Goal: Task Accomplishment & Management: Manage account settings

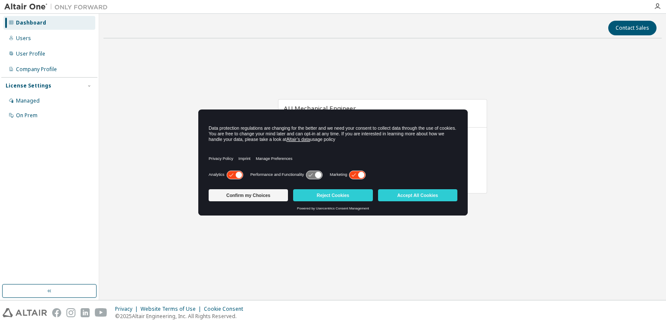
click at [355, 169] on div "Analytics Performance and Functionality Marketing" at bounding box center [333, 176] width 249 height 17
click at [353, 171] on icon at bounding box center [357, 175] width 16 height 8
click at [313, 176] on icon at bounding box center [314, 175] width 16 height 8
click at [237, 177] on icon at bounding box center [239, 174] width 6 height 6
click at [246, 193] on button "Confirm my Choices" at bounding box center [248, 195] width 79 height 12
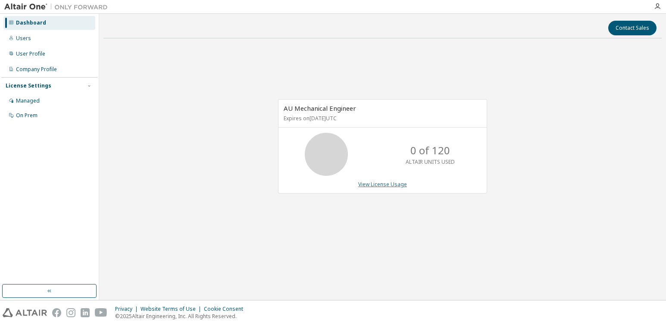
click at [367, 186] on link "View License Usage" at bounding box center [382, 184] width 49 height 7
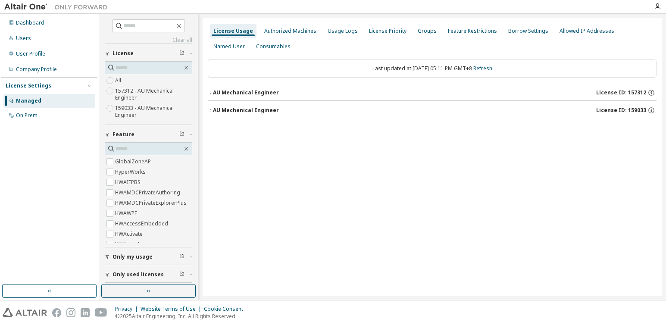
click at [259, 95] on div "AU Mechanical Engineer" at bounding box center [246, 92] width 66 height 7
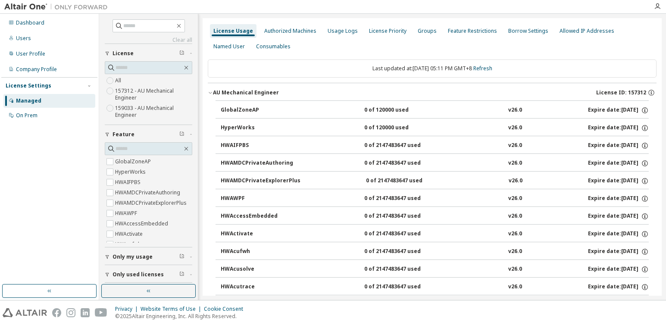
click at [222, 93] on div "AU Mechanical Engineer" at bounding box center [246, 92] width 66 height 7
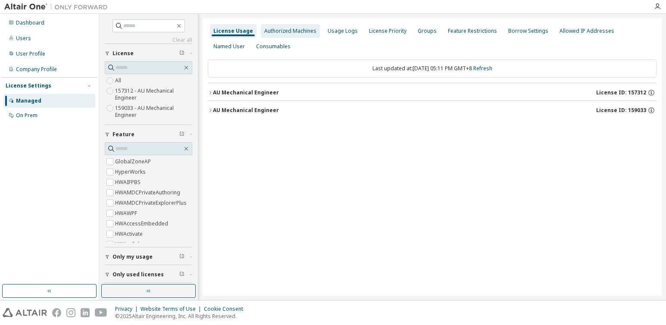
click at [277, 34] on div "Authorized Machines" at bounding box center [290, 31] width 52 height 7
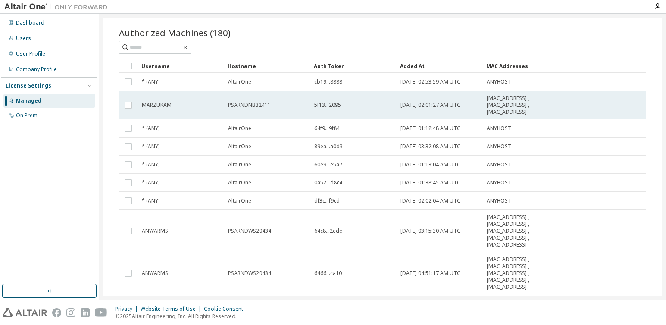
scroll to position [109, 0]
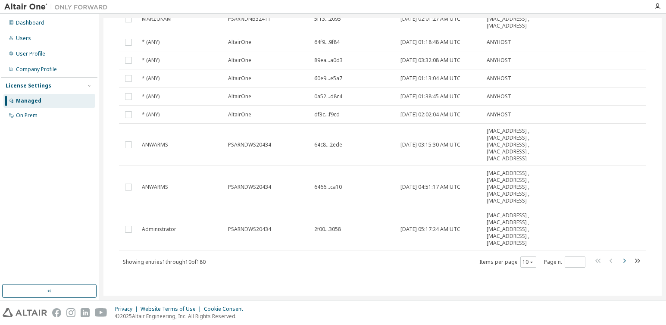
click at [623, 262] on icon "button" at bounding box center [624, 260] width 10 height 10
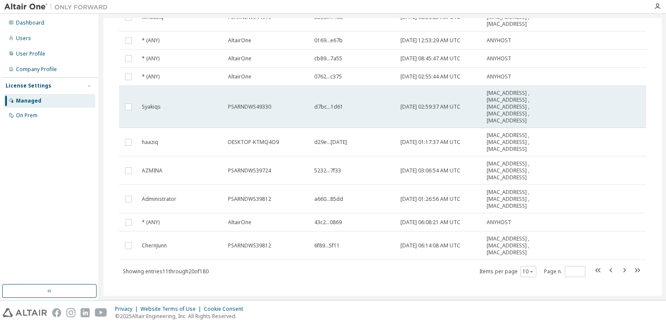
scroll to position [102, 0]
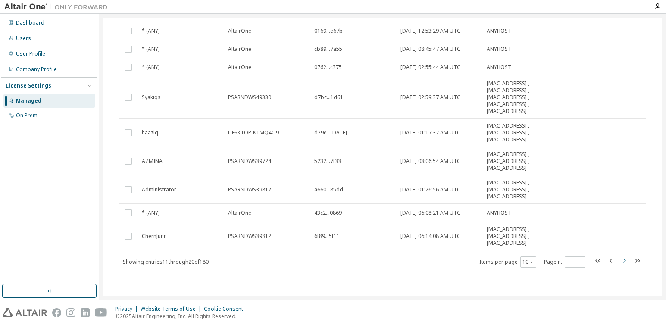
click at [619, 261] on icon "button" at bounding box center [624, 260] width 10 height 10
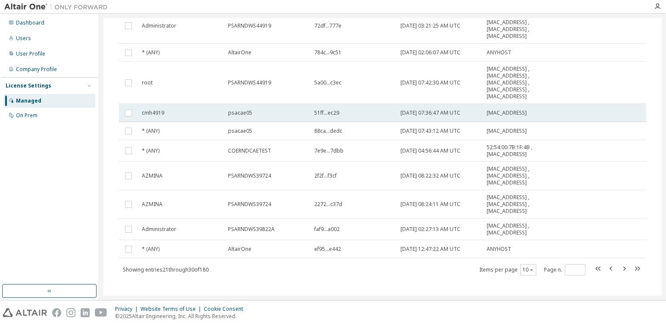
scroll to position [95, 0]
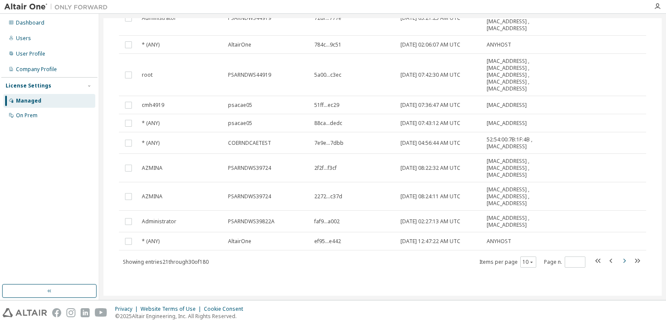
click at [619, 261] on icon "button" at bounding box center [624, 260] width 10 height 10
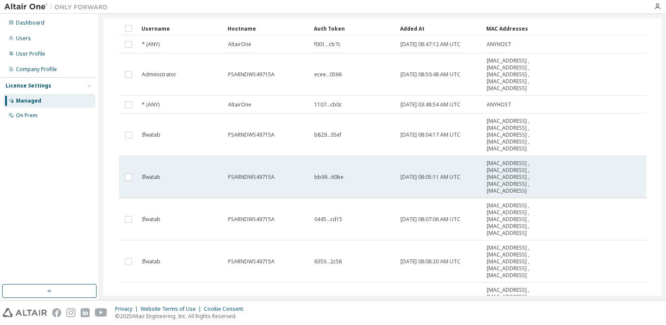
scroll to position [215, 0]
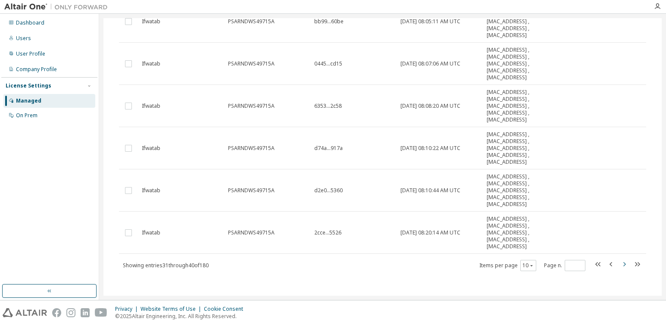
click at [619, 265] on icon "button" at bounding box center [624, 264] width 10 height 10
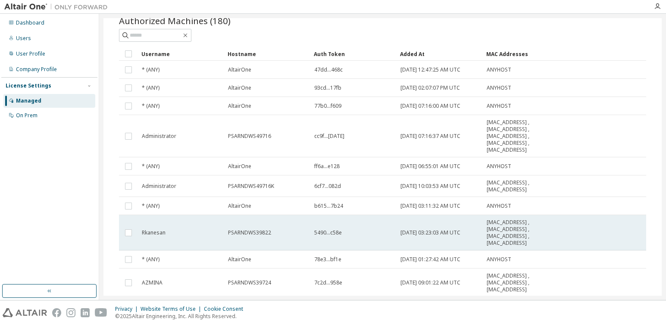
scroll to position [81, 0]
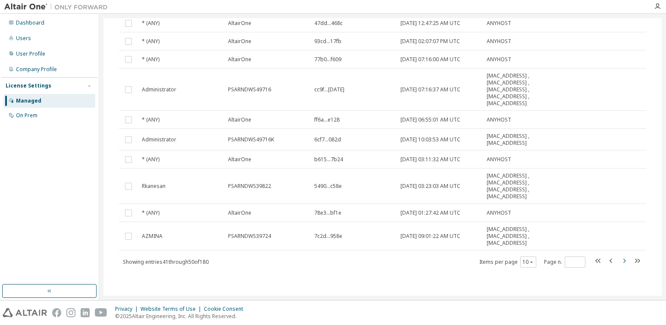
click at [620, 259] on icon "button" at bounding box center [624, 260] width 10 height 10
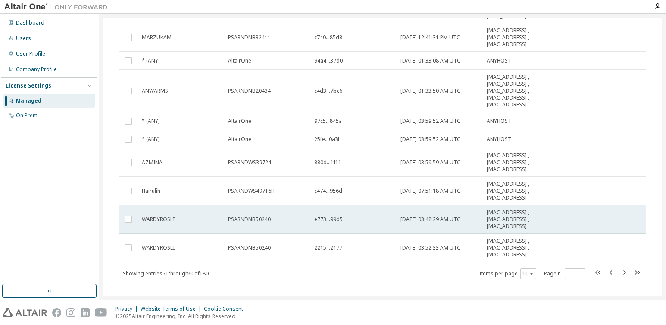
scroll to position [119, 0]
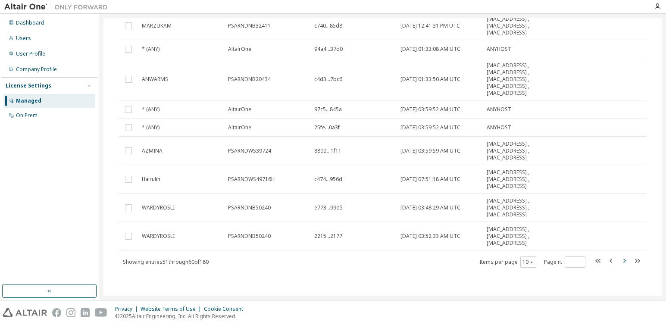
click at [623, 262] on icon "button" at bounding box center [624, 260] width 10 height 10
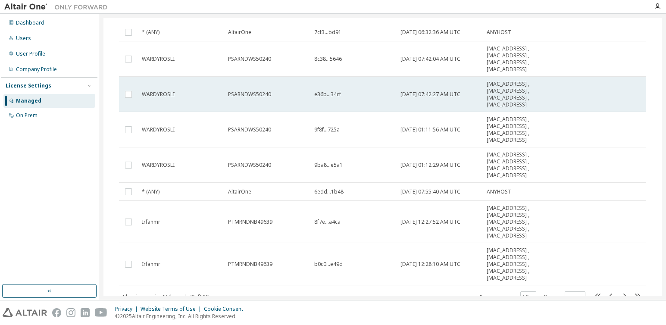
scroll to position [153, 0]
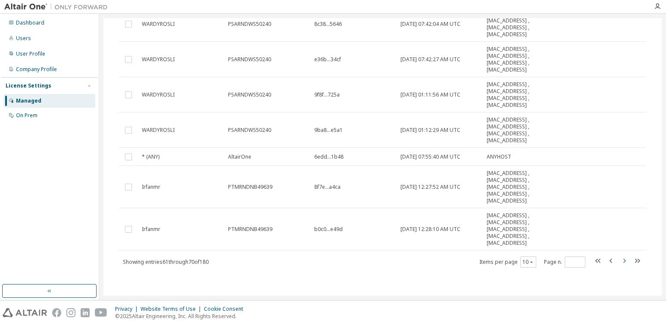
click at [619, 261] on icon "button" at bounding box center [624, 260] width 10 height 10
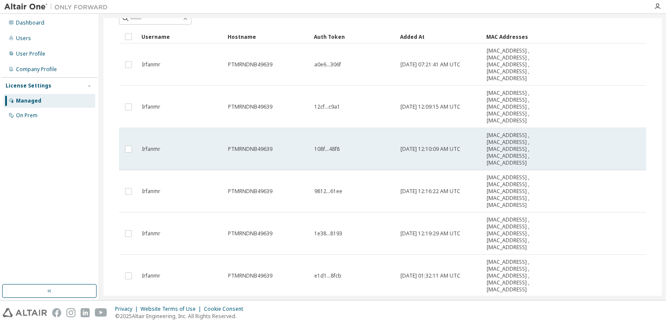
scroll to position [171, 0]
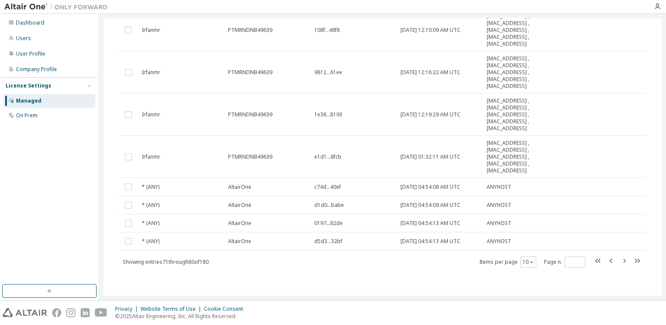
click at [621, 259] on icon "button" at bounding box center [624, 260] width 10 height 10
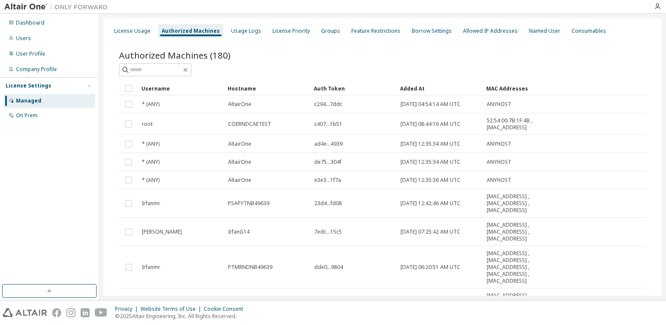
scroll to position [122, 0]
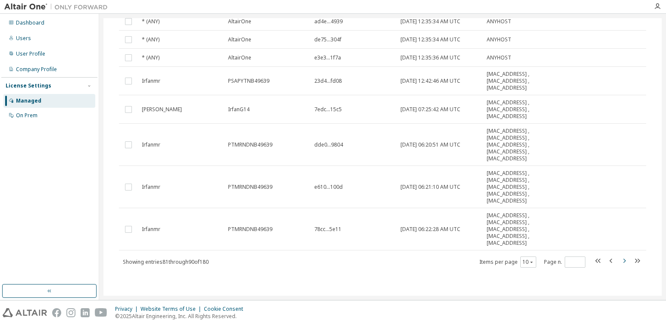
click at [623, 260] on icon "button" at bounding box center [624, 261] width 3 height 4
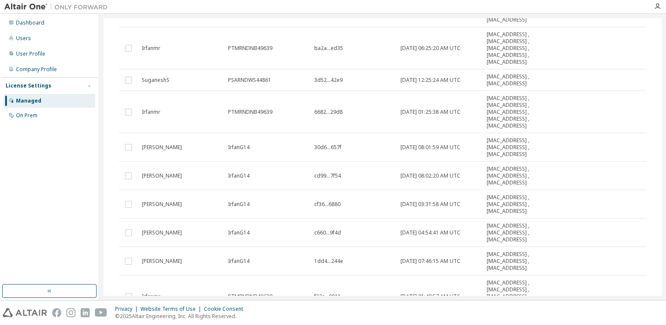
scroll to position [178, 0]
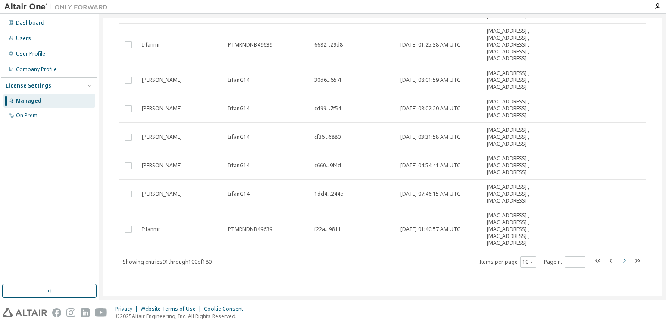
click at [619, 261] on icon "button" at bounding box center [624, 260] width 10 height 10
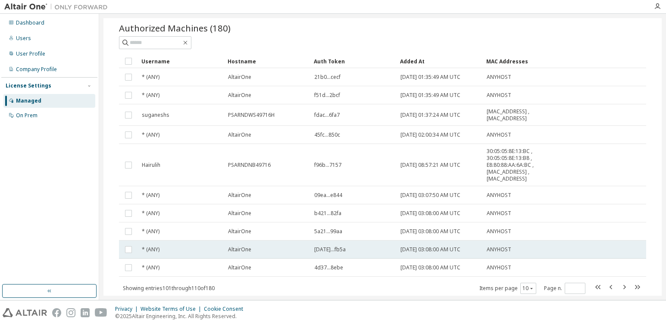
scroll to position [53, 0]
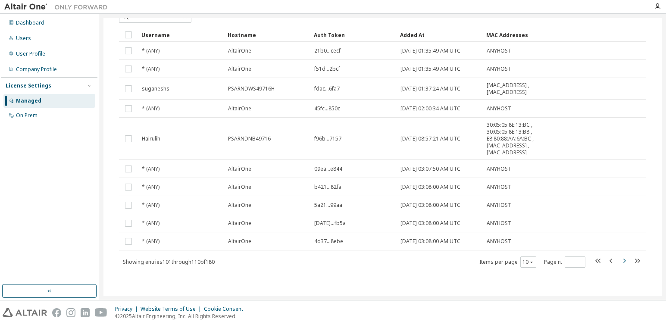
click at [623, 261] on icon "button" at bounding box center [624, 261] width 3 height 4
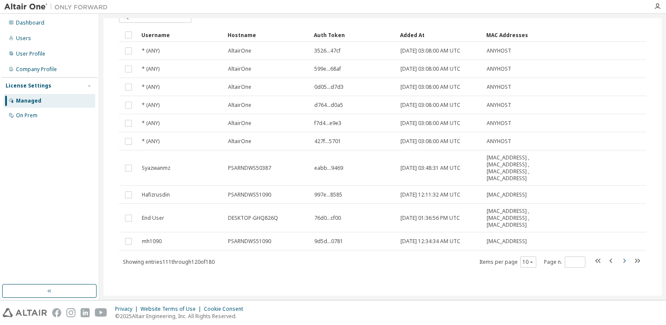
click at [619, 261] on icon "button" at bounding box center [624, 260] width 10 height 10
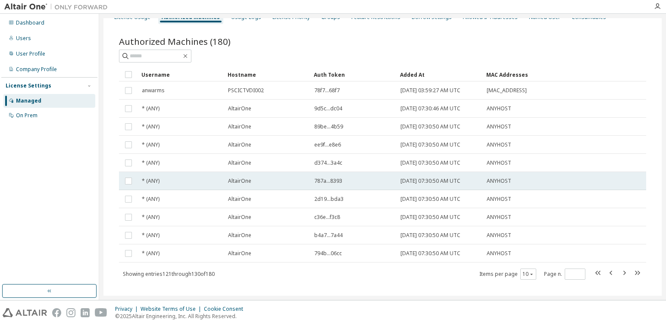
scroll to position [26, 0]
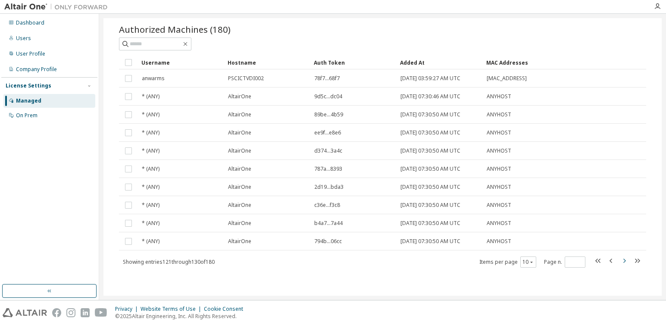
click at [619, 263] on icon "button" at bounding box center [624, 260] width 10 height 10
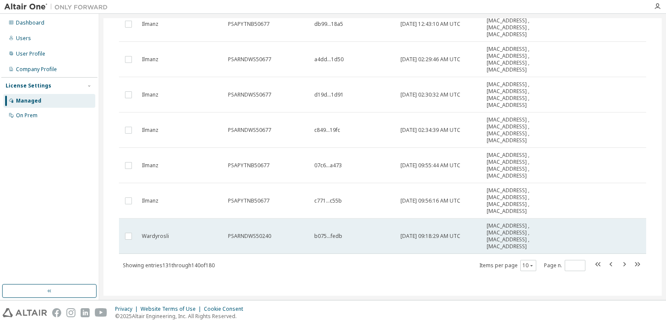
scroll to position [164, 0]
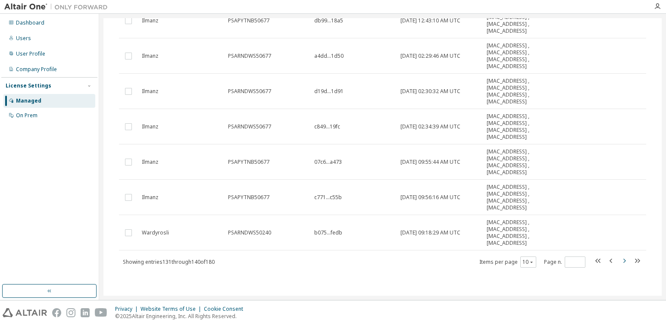
click at [619, 260] on icon "button" at bounding box center [624, 260] width 10 height 10
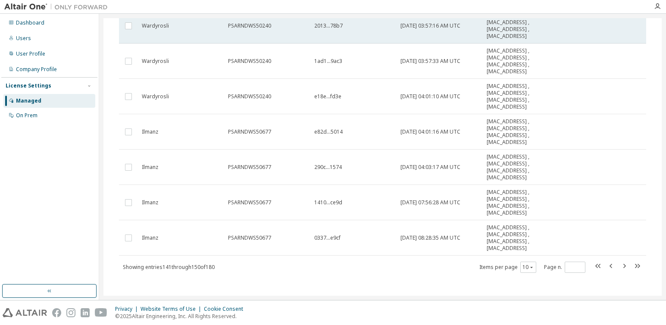
scroll to position [184, 0]
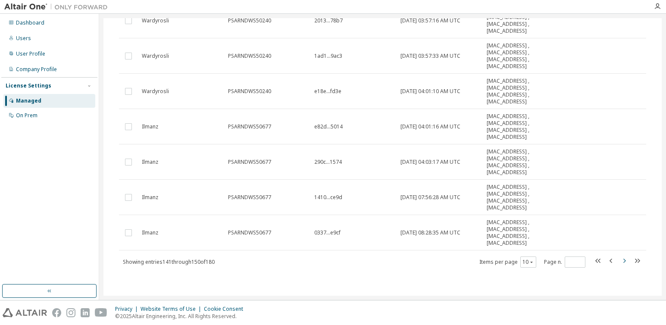
click at [623, 260] on icon "button" at bounding box center [624, 261] width 3 height 4
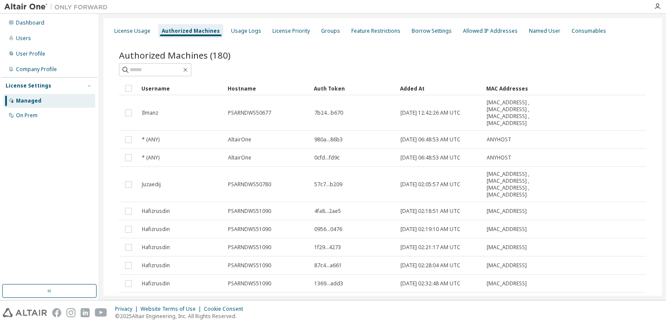
scroll to position [60, 0]
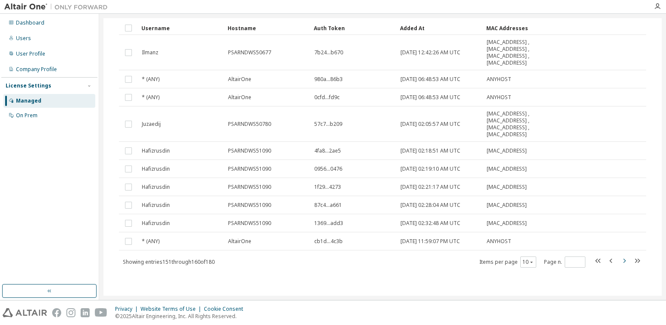
click at [623, 260] on icon "button" at bounding box center [624, 261] width 3 height 4
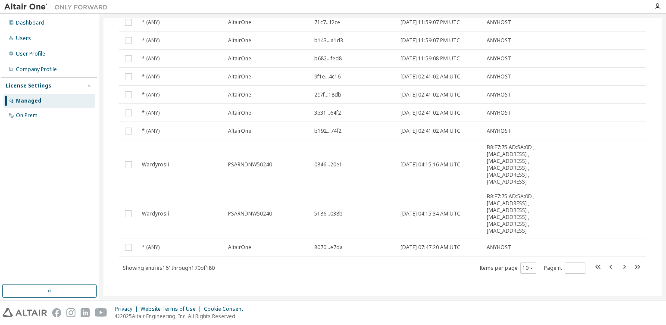
scroll to position [88, 0]
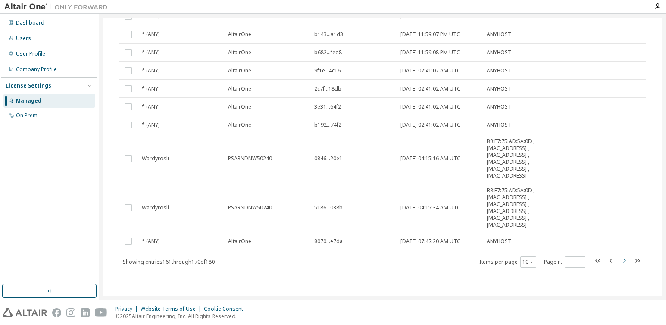
click at [623, 261] on icon "button" at bounding box center [624, 261] width 3 height 4
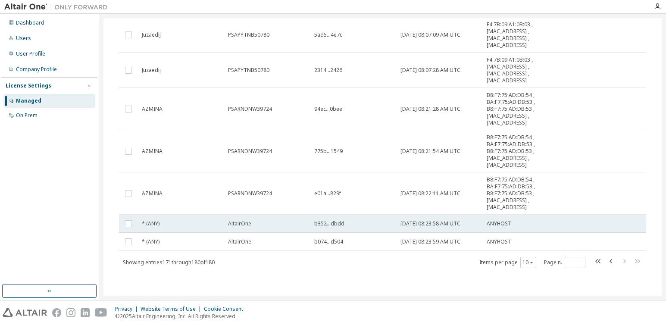
scroll to position [133, 0]
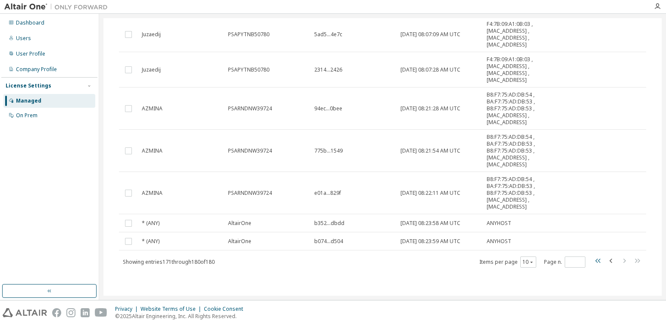
click at [595, 263] on icon "button" at bounding box center [598, 260] width 10 height 10
type input "*"
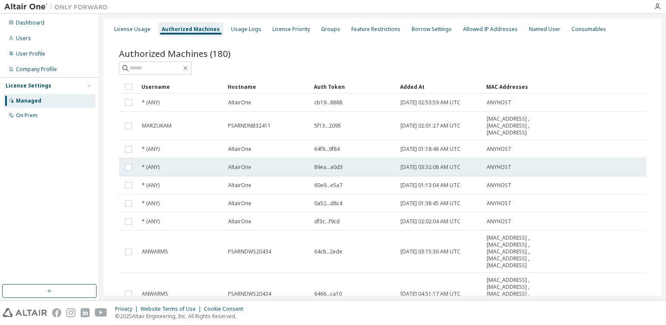
scroll to position [0, 0]
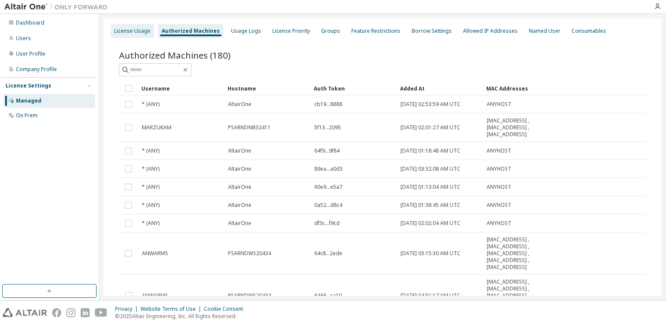
click at [146, 37] on div "License Usage" at bounding box center [132, 31] width 43 height 14
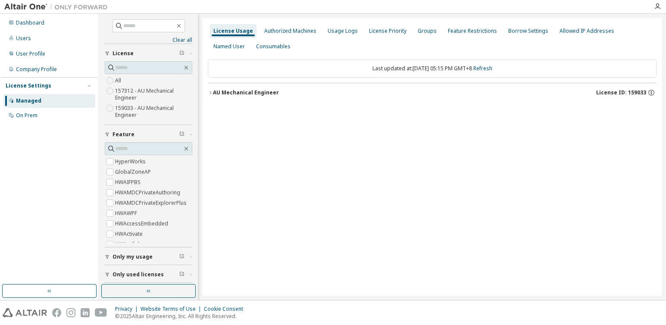
click at [660, 6] on div at bounding box center [656, 6] width 17 height 7
click at [657, 9] on icon "button" at bounding box center [657, 6] width 7 height 7
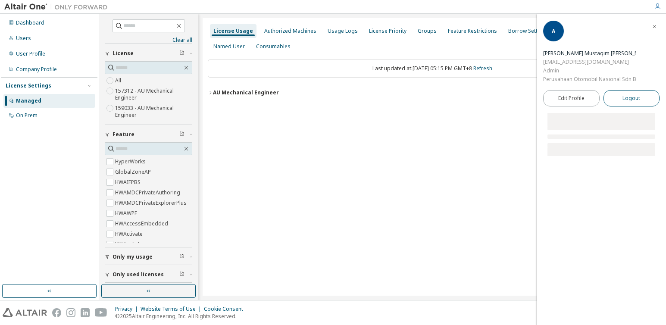
click at [622, 96] on span "Logout" at bounding box center [631, 98] width 18 height 9
